Goal: Navigation & Orientation: Find specific page/section

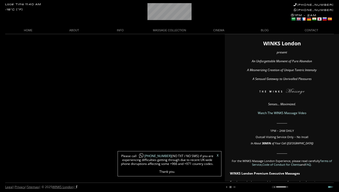
scroll to position [4, 0]
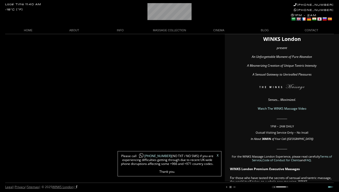
click at [218, 154] on link "X" at bounding box center [218, 155] width 2 height 3
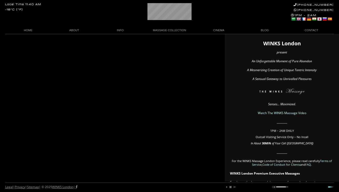
click at [29, 30] on link "HOME" at bounding box center [28, 30] width 46 height 7
